Goal: Use online tool/utility: Utilize a website feature to perform a specific function

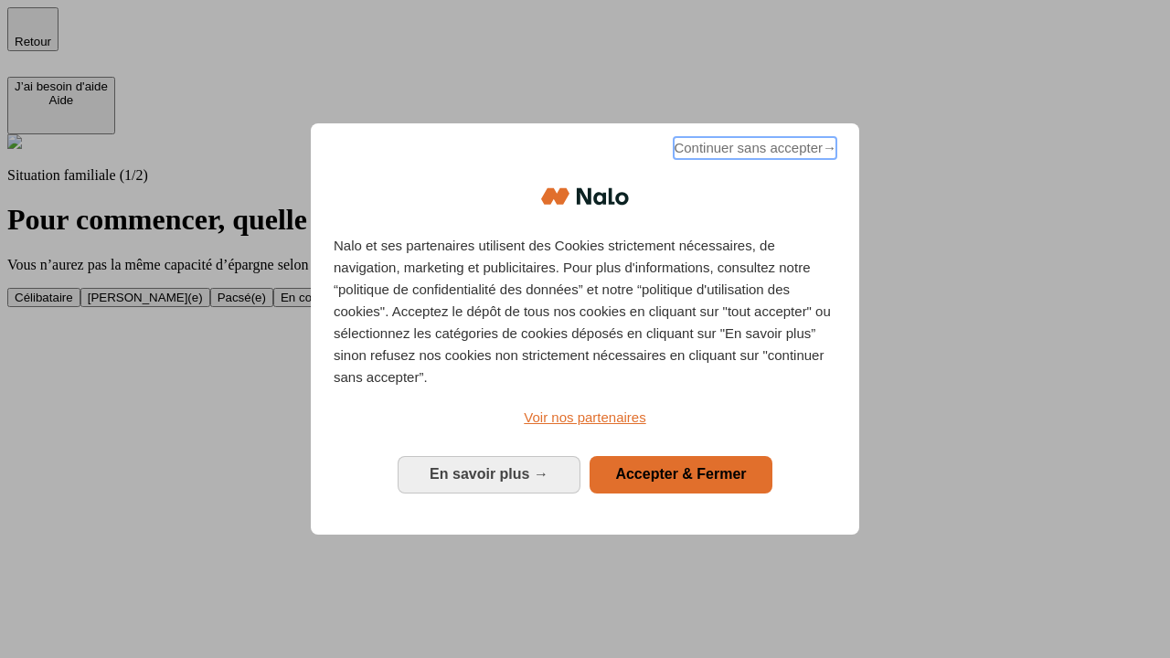
click at [753, 151] on span "Continuer sans accepter →" at bounding box center [755, 148] width 163 height 22
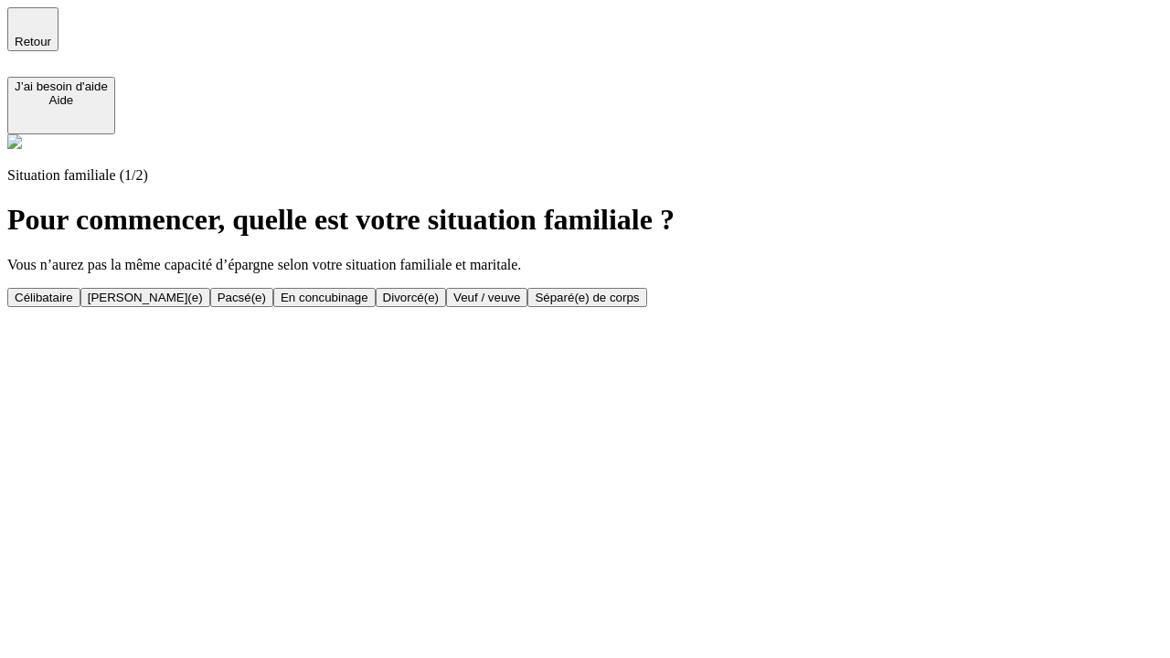
click at [520, 304] on div "Veuf / veuve" at bounding box center [486, 298] width 67 height 14
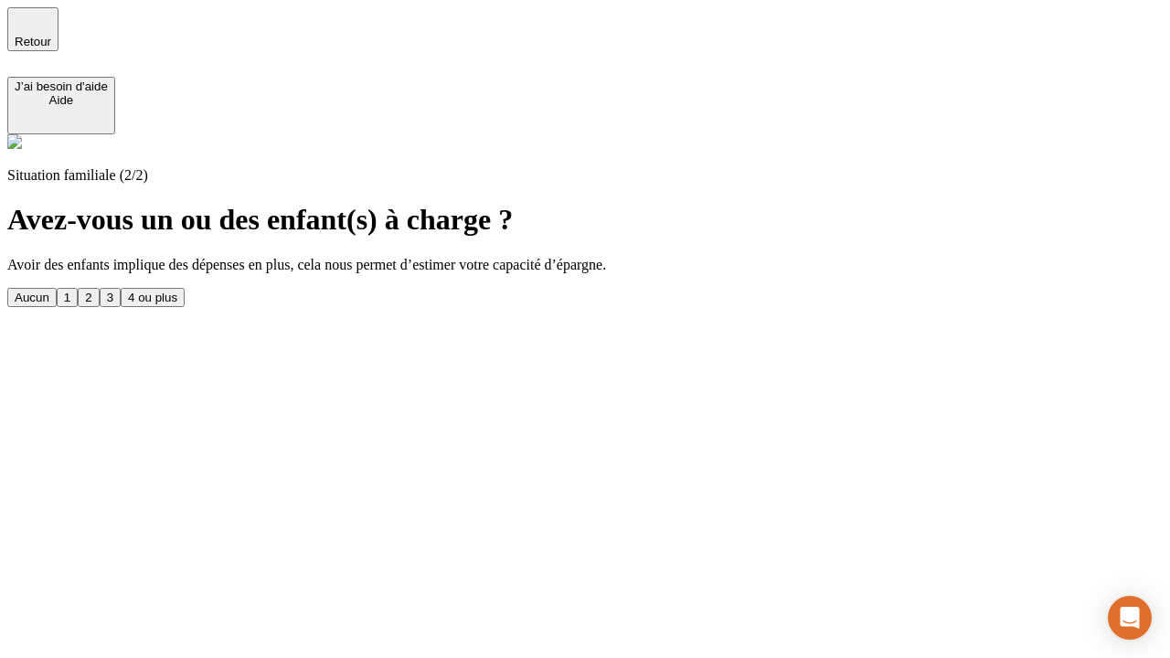
click at [70, 291] on div "1" at bounding box center [67, 298] width 6 height 14
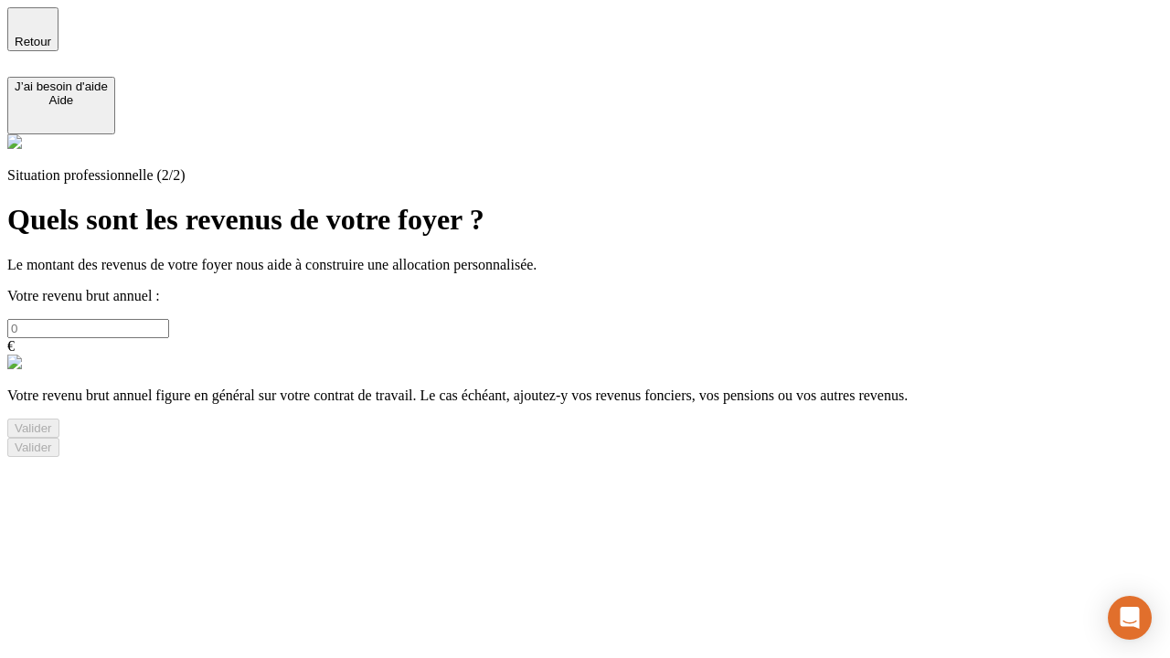
click at [169, 319] on input "text" at bounding box center [88, 328] width 162 height 19
type input "30 000"
click at [52, 435] on div "Valider" at bounding box center [33, 428] width 37 height 14
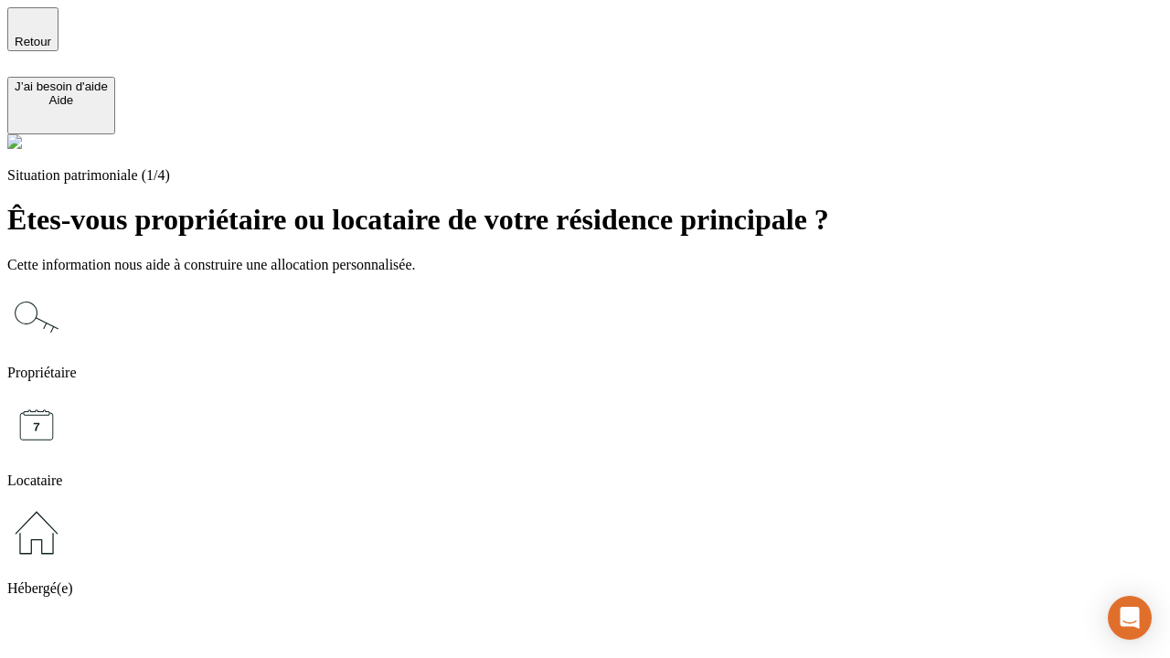
click at [66, 396] on icon at bounding box center [36, 425] width 59 height 59
type input "1 000"
click at [66, 396] on icon at bounding box center [36, 425] width 59 height 59
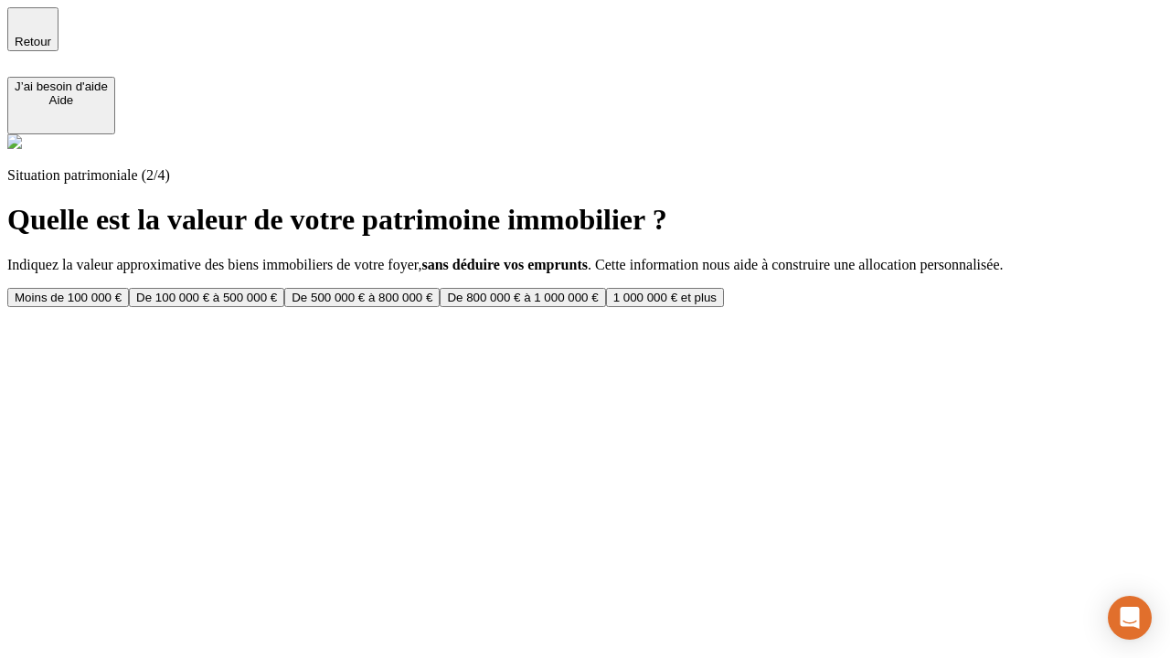
click at [122, 291] on div "Moins de 100 000 €" at bounding box center [68, 298] width 107 height 14
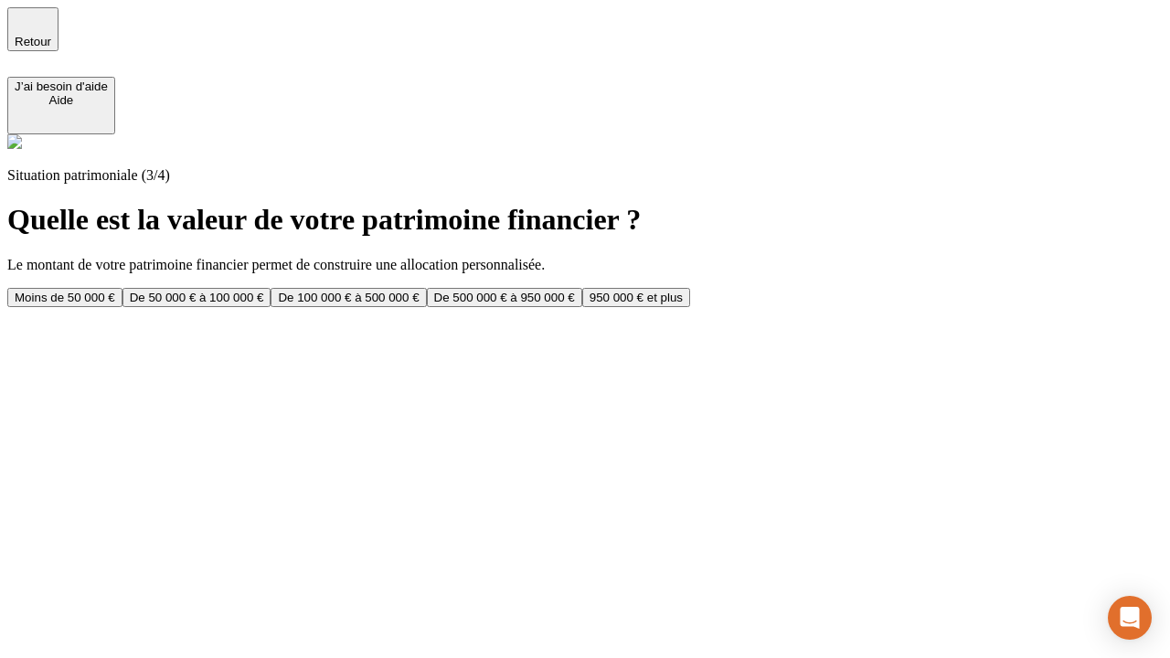
click at [115, 291] on div "Moins de 50 000 €" at bounding box center [65, 298] width 101 height 14
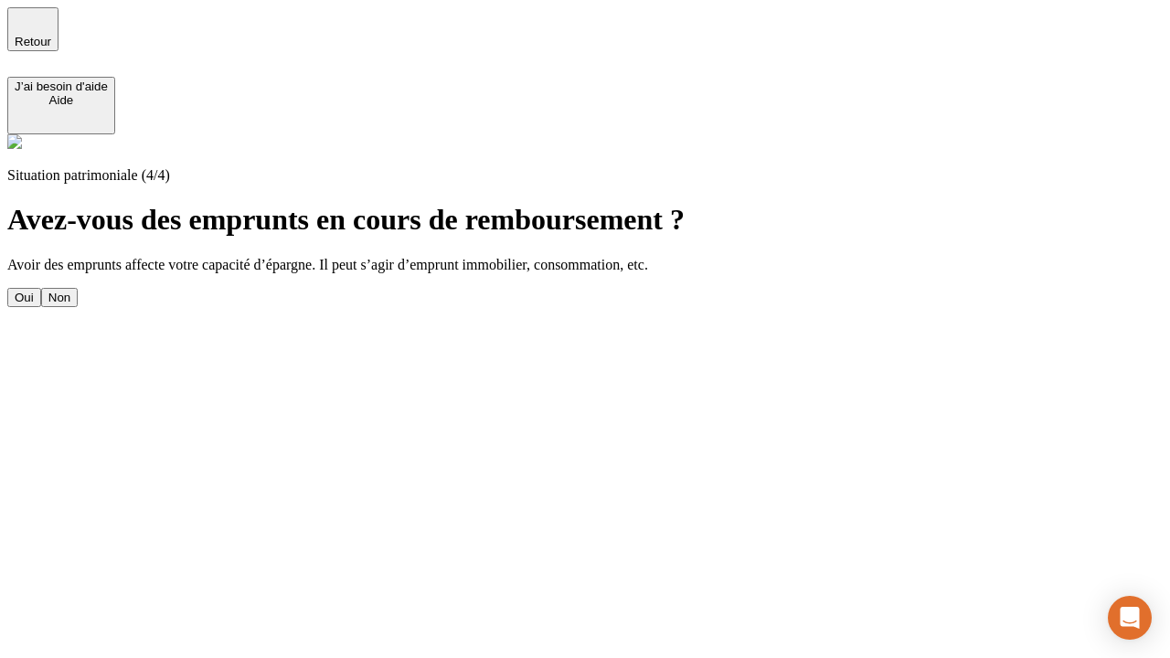
click at [70, 291] on div "Non" at bounding box center [59, 298] width 22 height 14
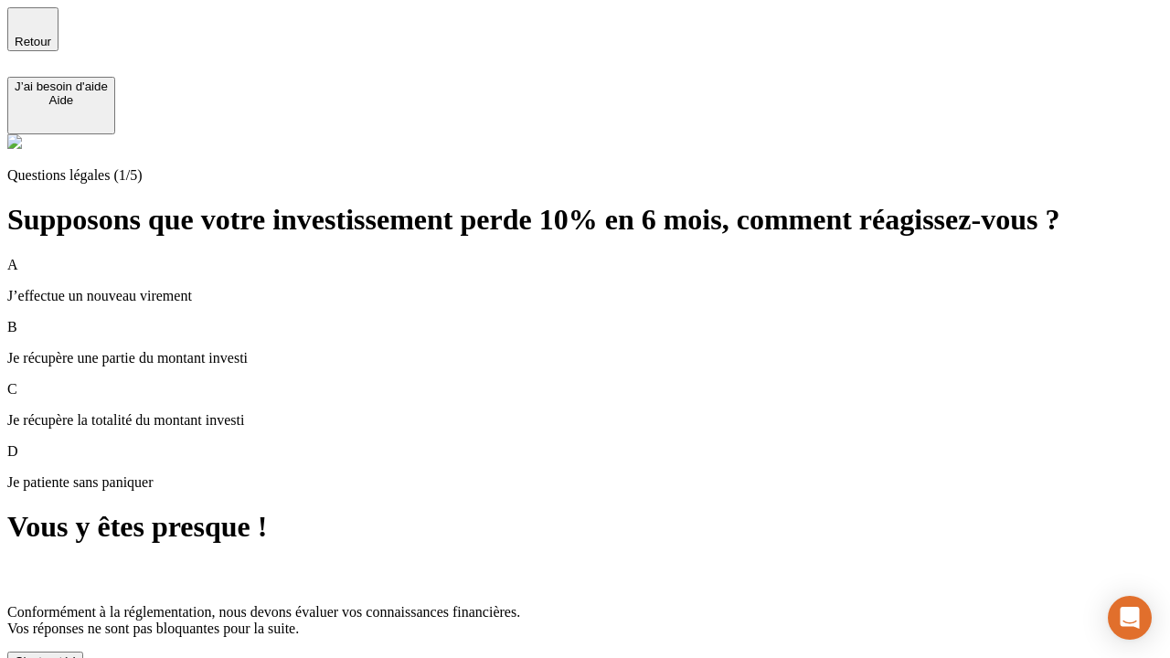
click at [76, 655] on div "C'est noté !" at bounding box center [45, 662] width 61 height 14
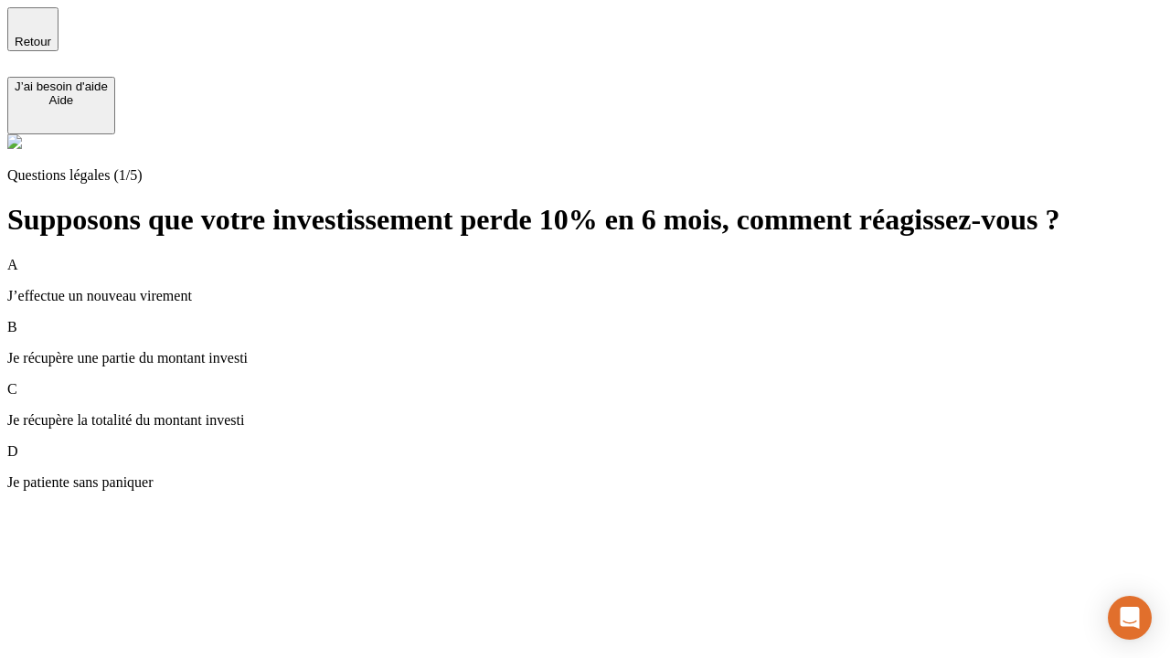
click at [607, 350] on p "Je récupère une partie du montant investi" at bounding box center [585, 358] width 1156 height 16
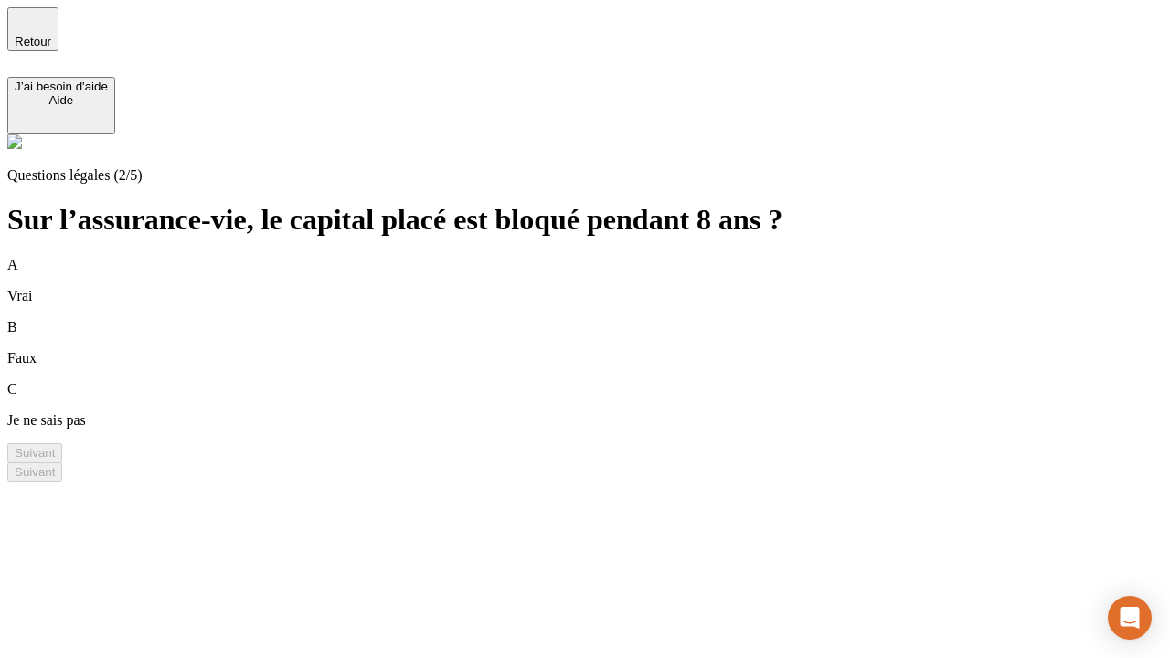
click at [607, 319] on div "B Faux" at bounding box center [585, 343] width 1156 height 48
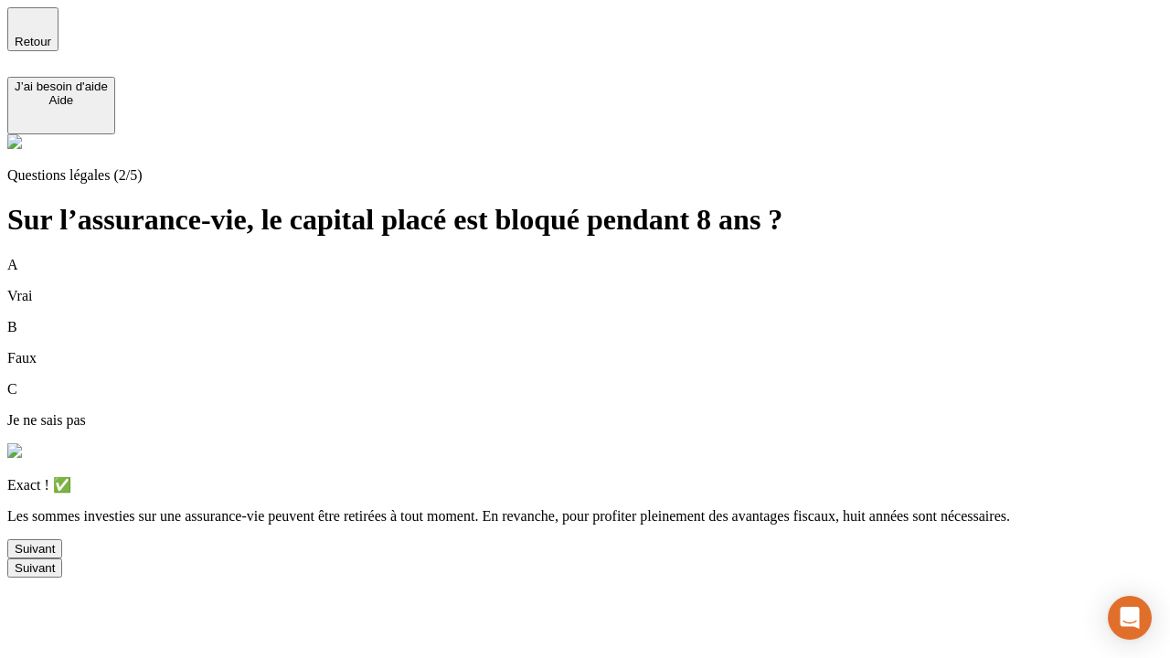
click at [55, 556] on div "Suivant" at bounding box center [35, 549] width 40 height 14
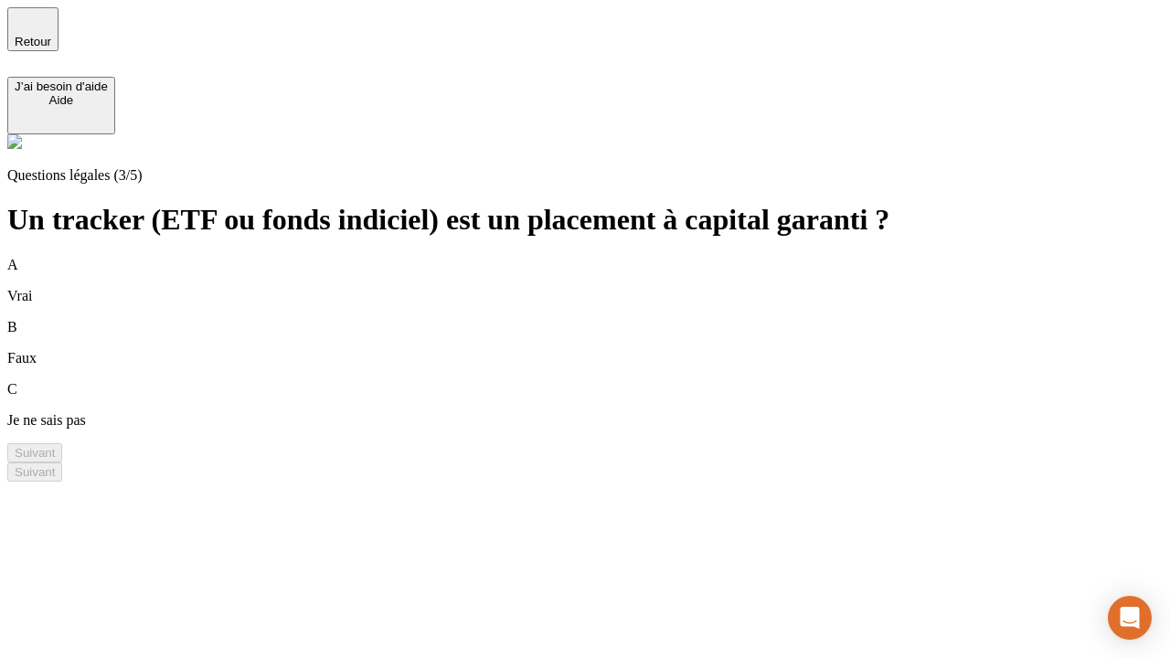
click at [607, 319] on div "B Faux" at bounding box center [585, 343] width 1156 height 48
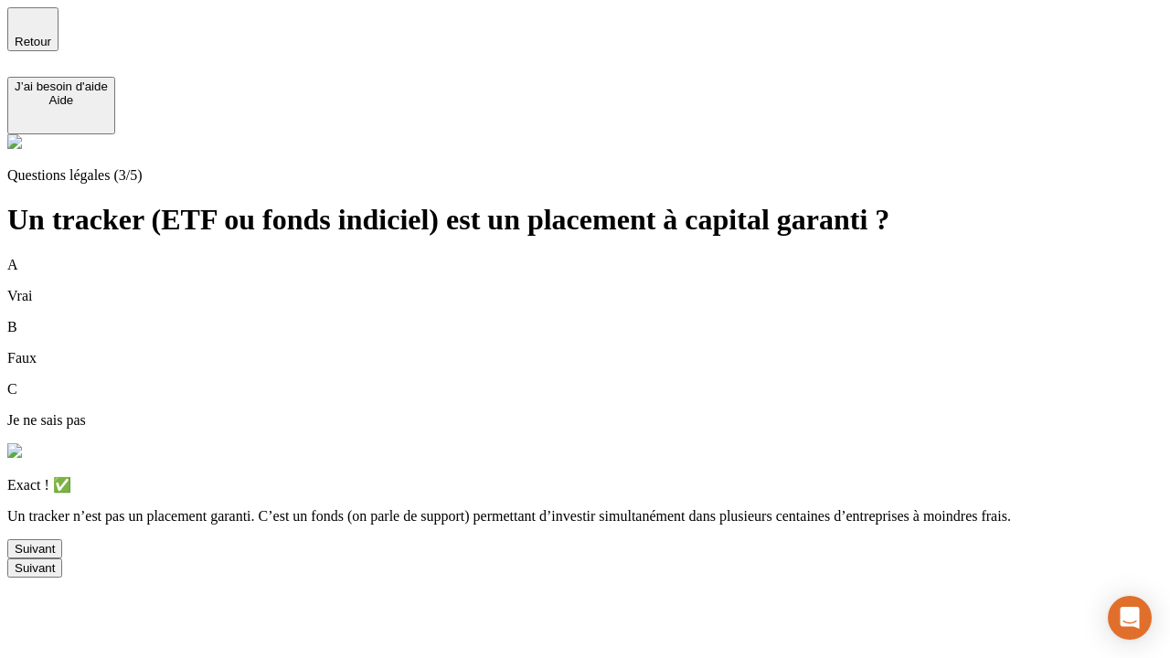
click at [55, 556] on div "Suivant" at bounding box center [35, 549] width 40 height 14
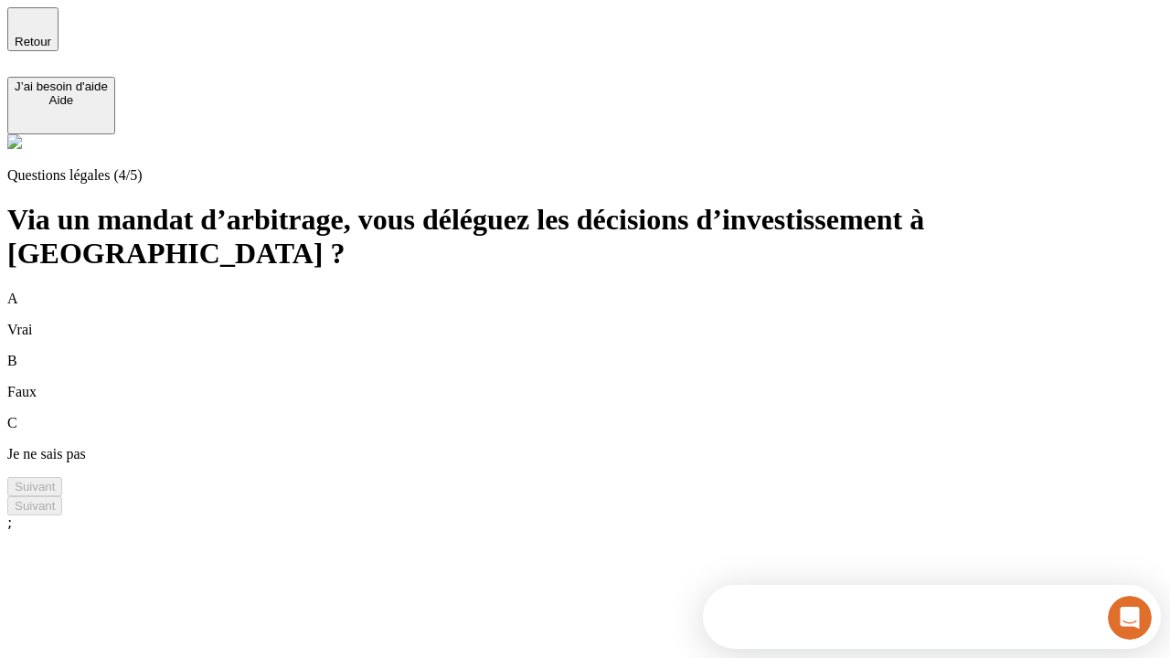
click at [607, 291] on div "A Vrai" at bounding box center [585, 315] width 1156 height 48
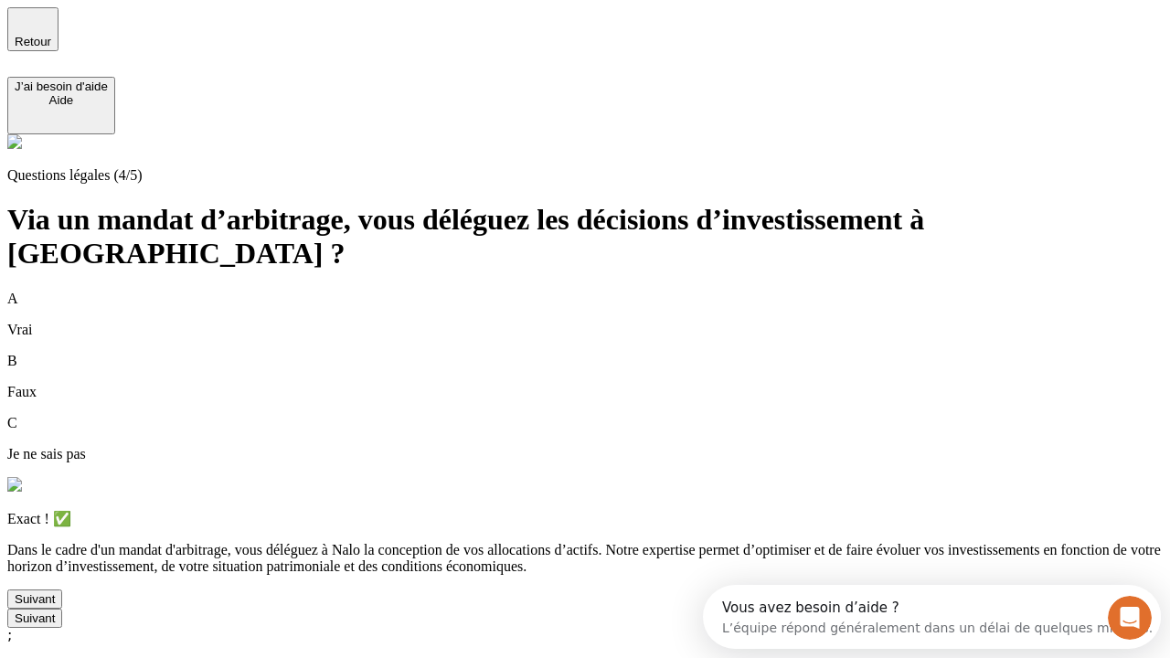
click at [55, 606] on div "Suivant" at bounding box center [35, 599] width 40 height 14
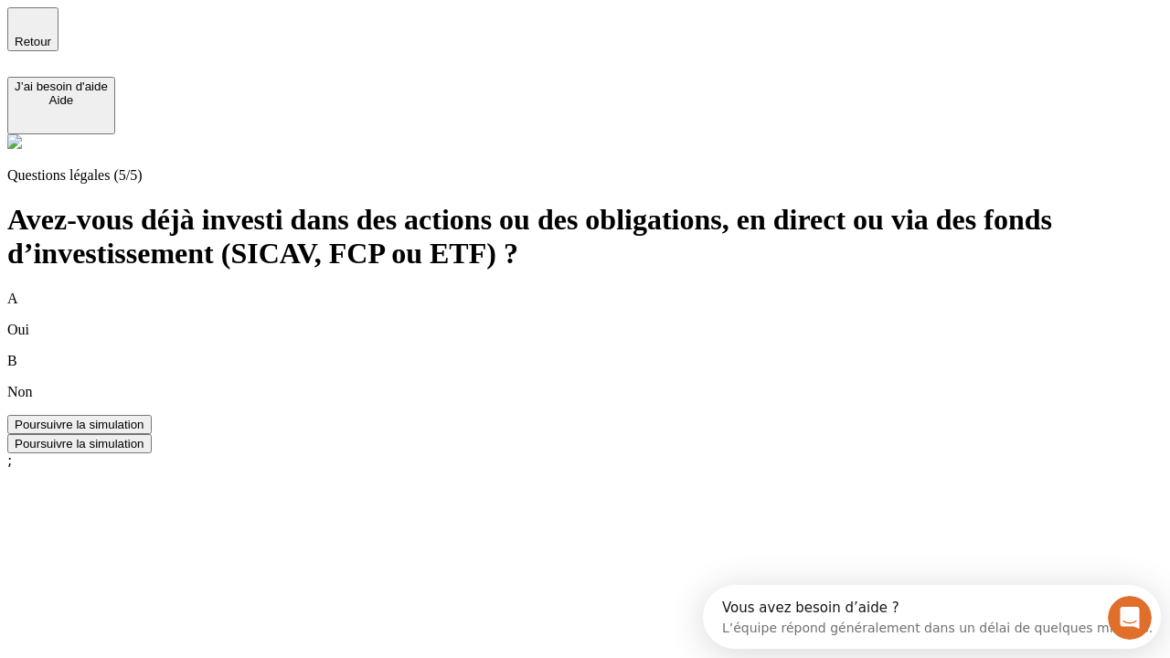
click at [607, 291] on div "A Oui" at bounding box center [585, 315] width 1156 height 48
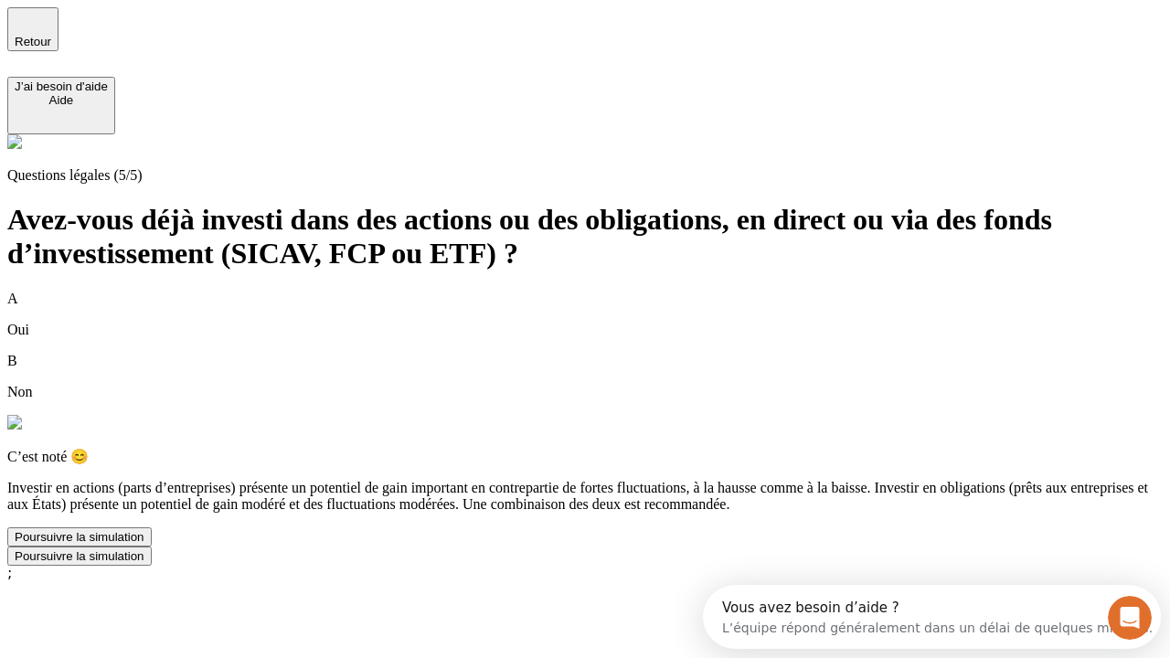
click at [144, 544] on div "Poursuivre la simulation" at bounding box center [80, 537] width 130 height 14
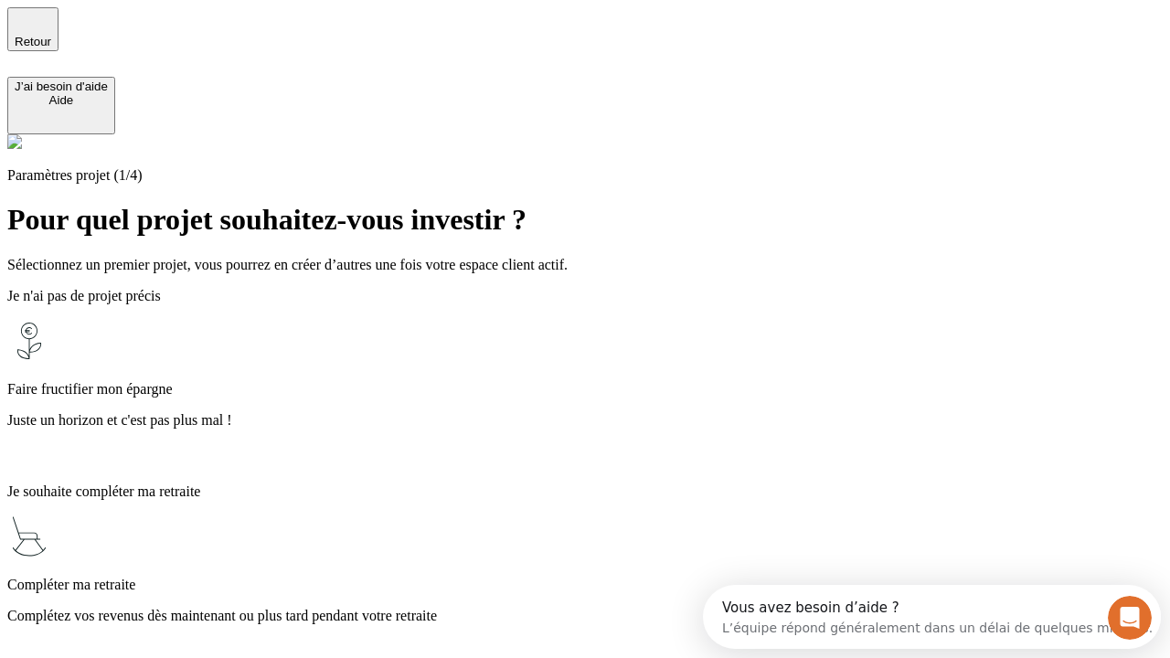
click at [607, 412] on p "Juste un horizon et c'est pas plus mal !" at bounding box center [585, 420] width 1156 height 16
